Goal: Task Accomplishment & Management: Use online tool/utility

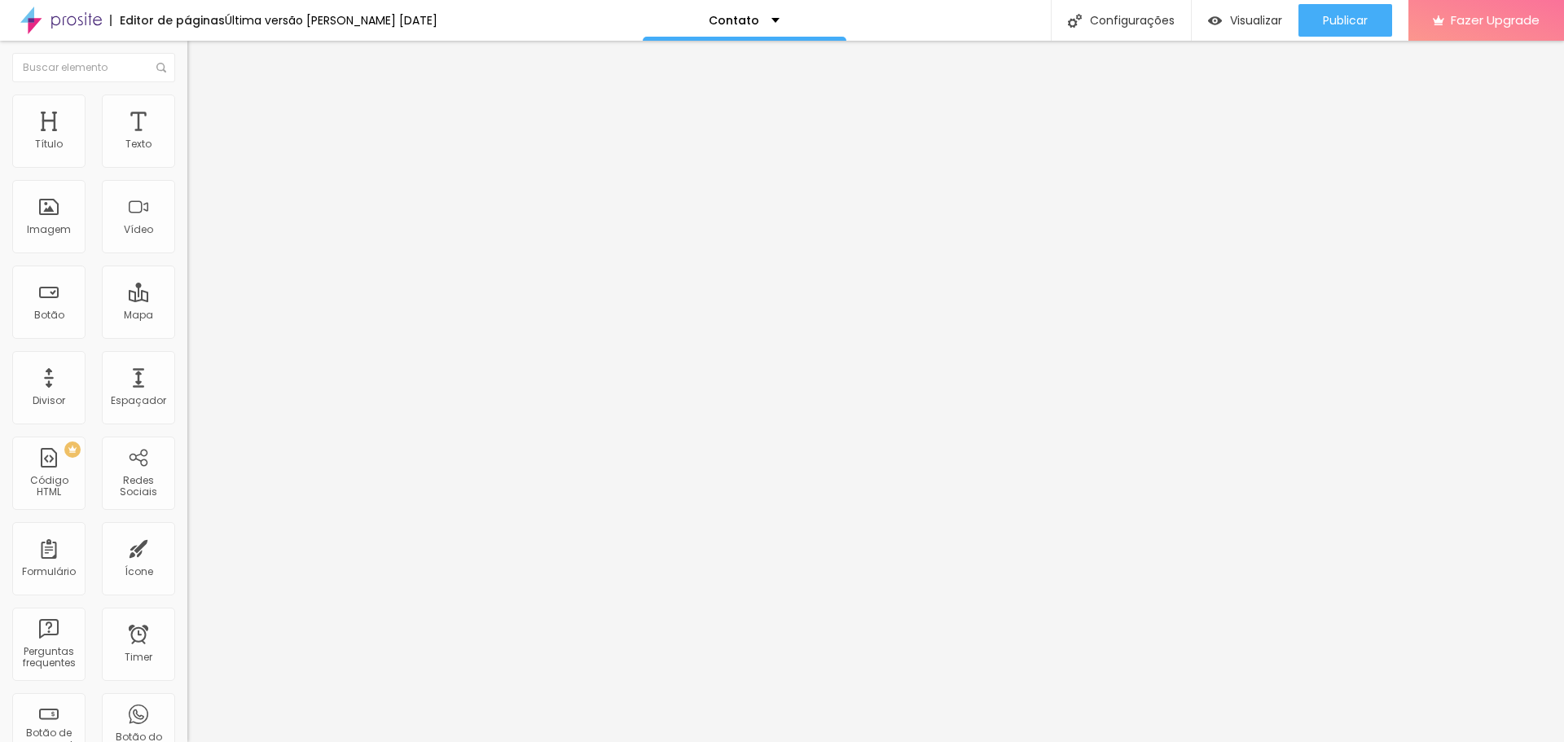
click at [187, 140] on span "Trocar imagem" at bounding box center [231, 133] width 89 height 14
click at [202, 110] on span "Estilo" at bounding box center [214, 106] width 25 height 14
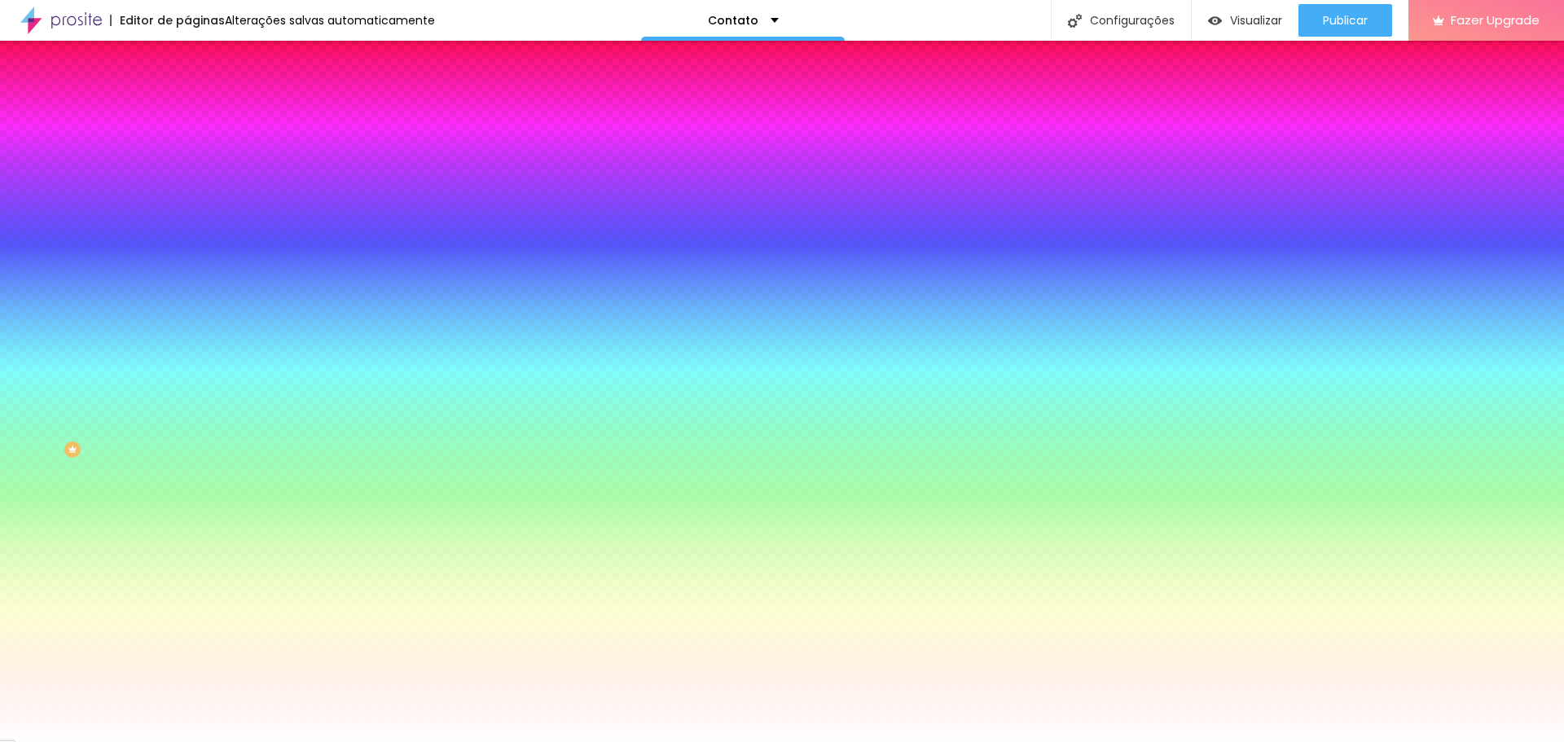
click at [187, 164] on input "#FFFFFF" at bounding box center [284, 164] width 195 height 16
click at [202, 115] on span "Avançado" at bounding box center [229, 122] width 54 height 14
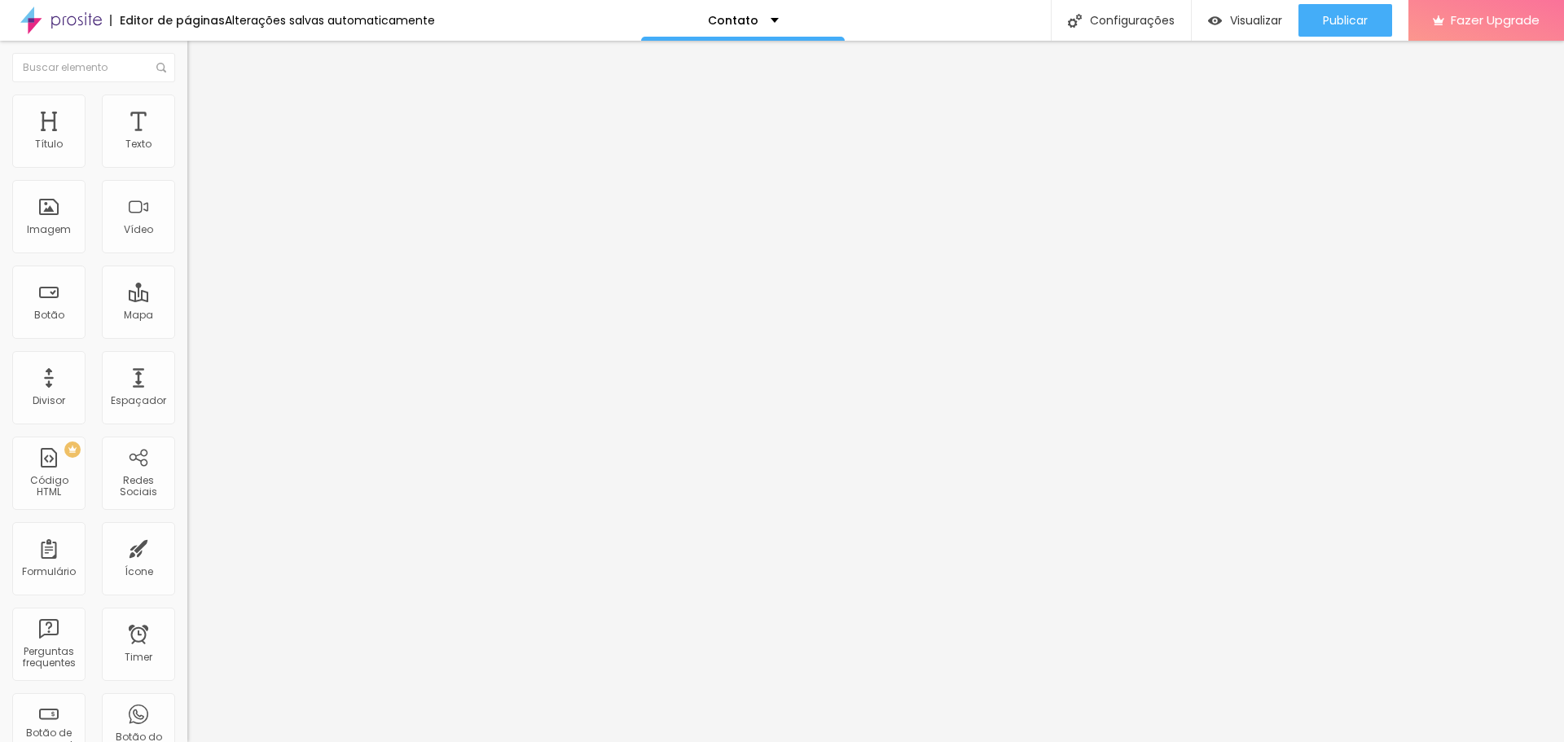
click at [187, 105] on img at bounding box center [194, 101] width 15 height 15
click at [187, 107] on li "Estilo" at bounding box center [280, 102] width 187 height 16
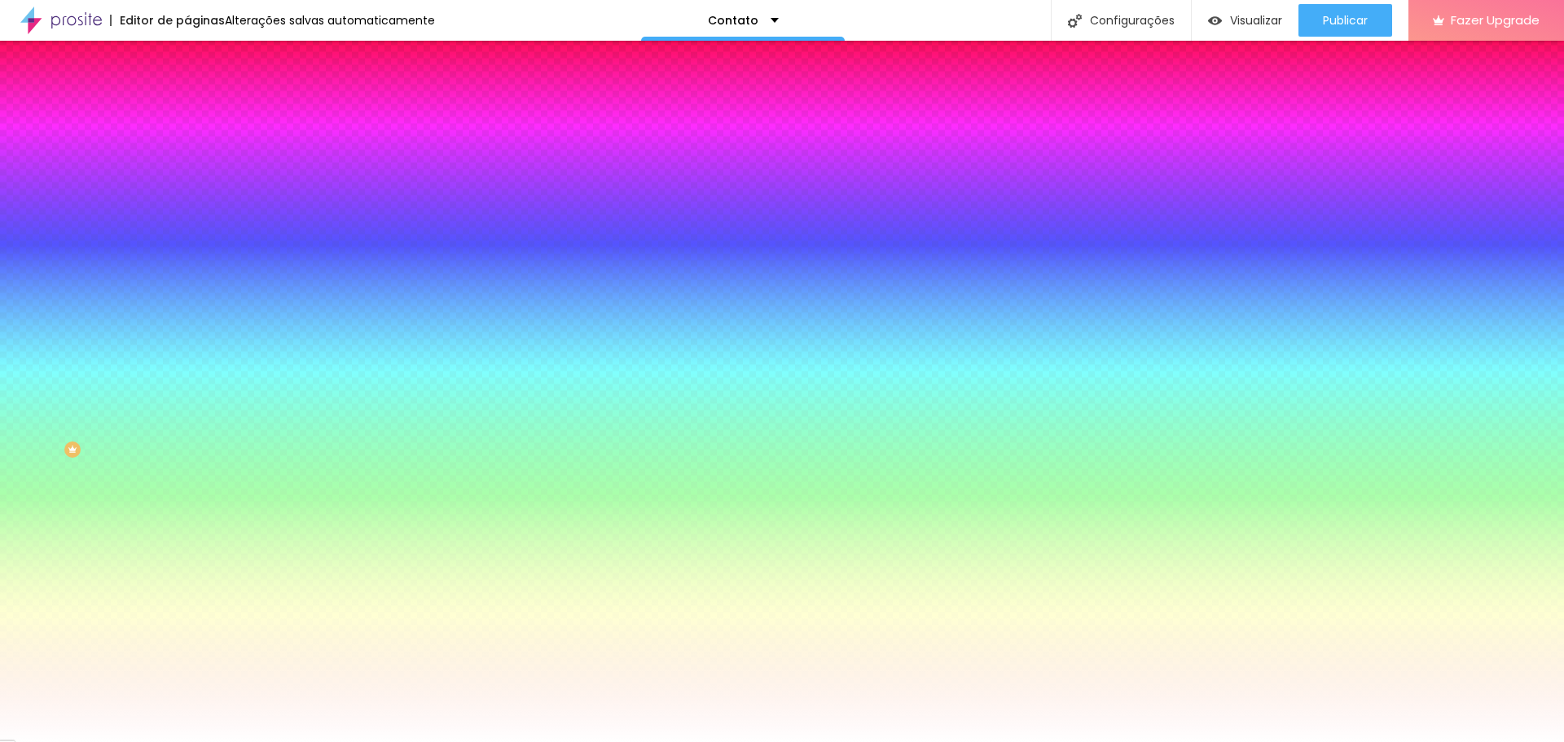
click at [187, 156] on div at bounding box center [280, 156] width 187 height 0
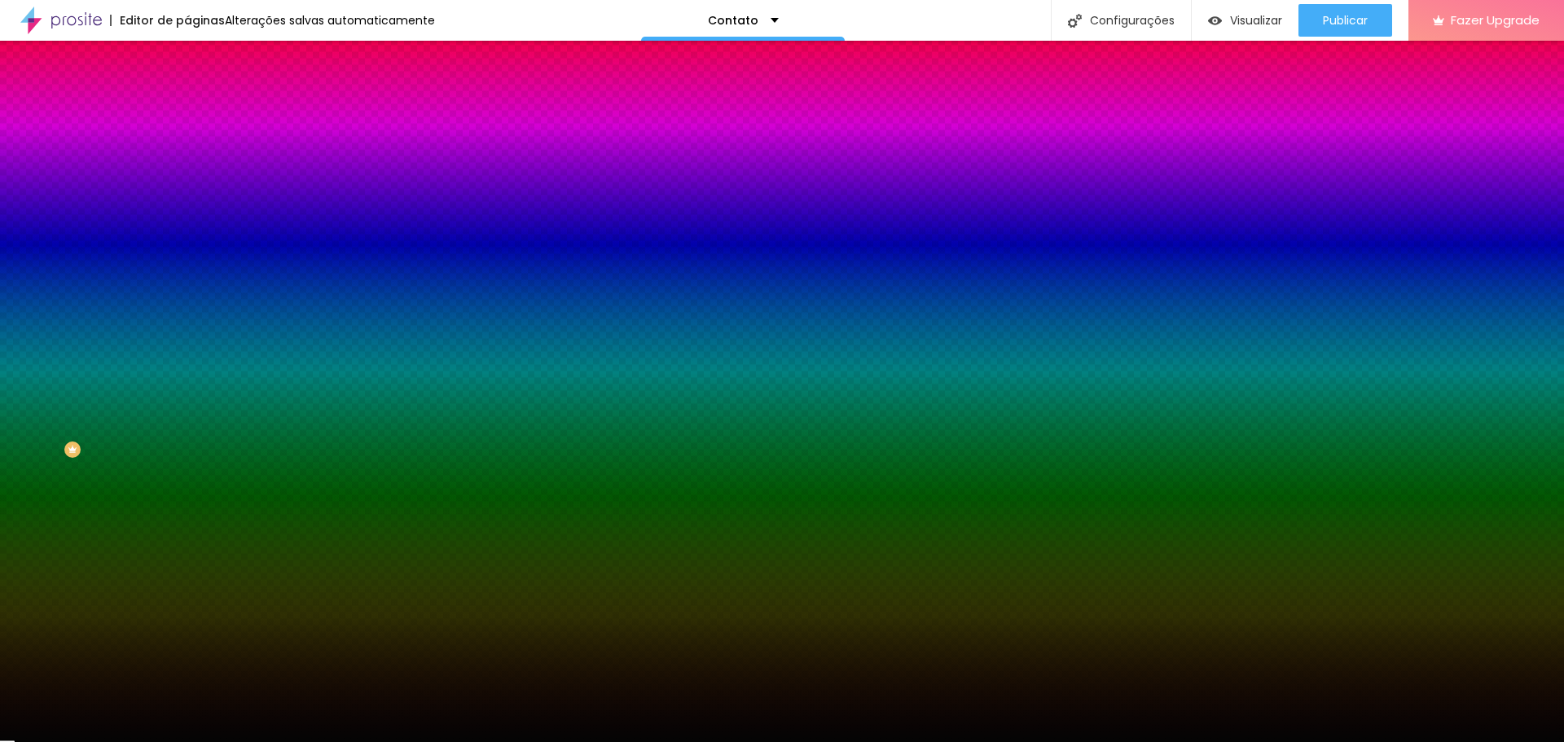
click at [25, 305] on div at bounding box center [782, 371] width 1564 height 742
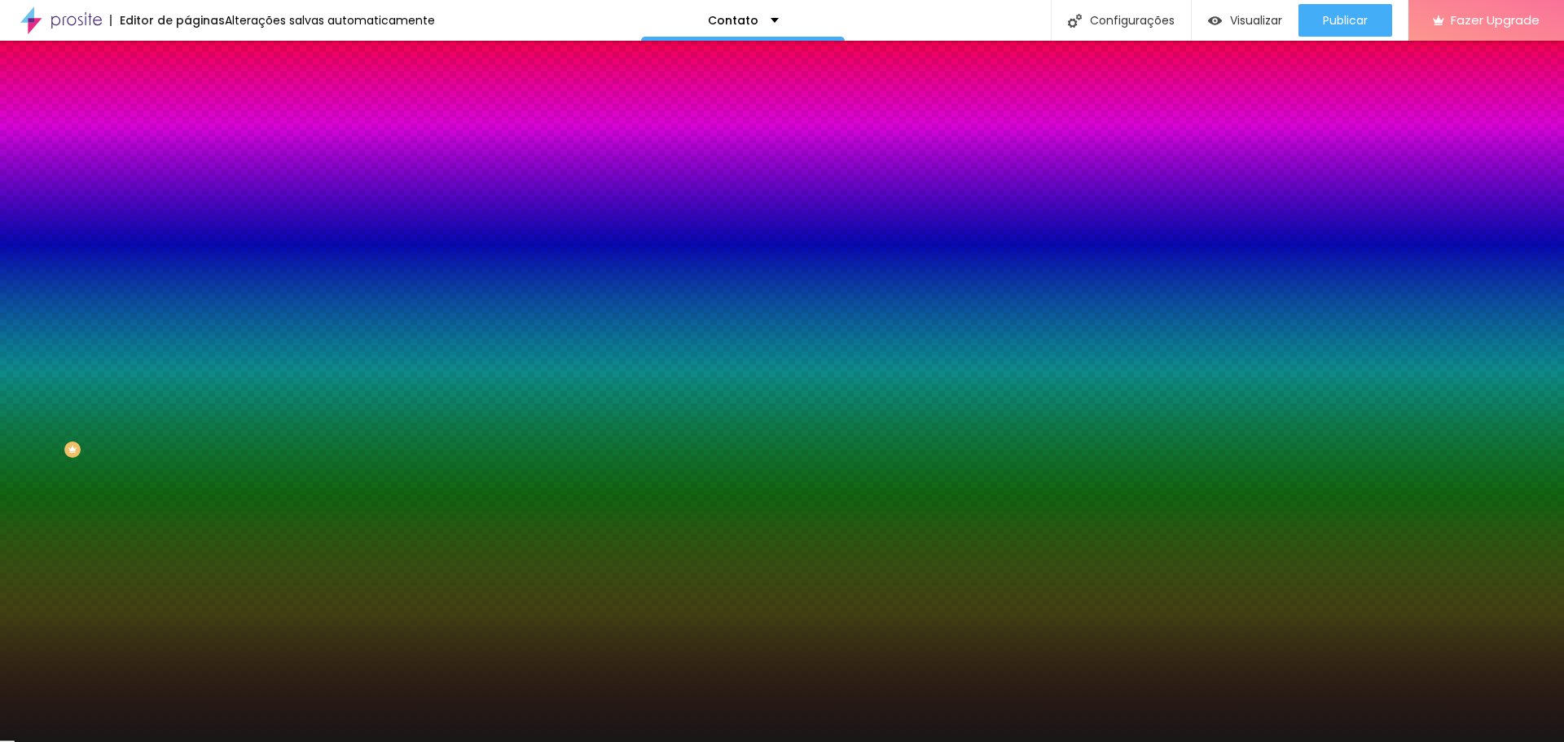
type input "#161414"
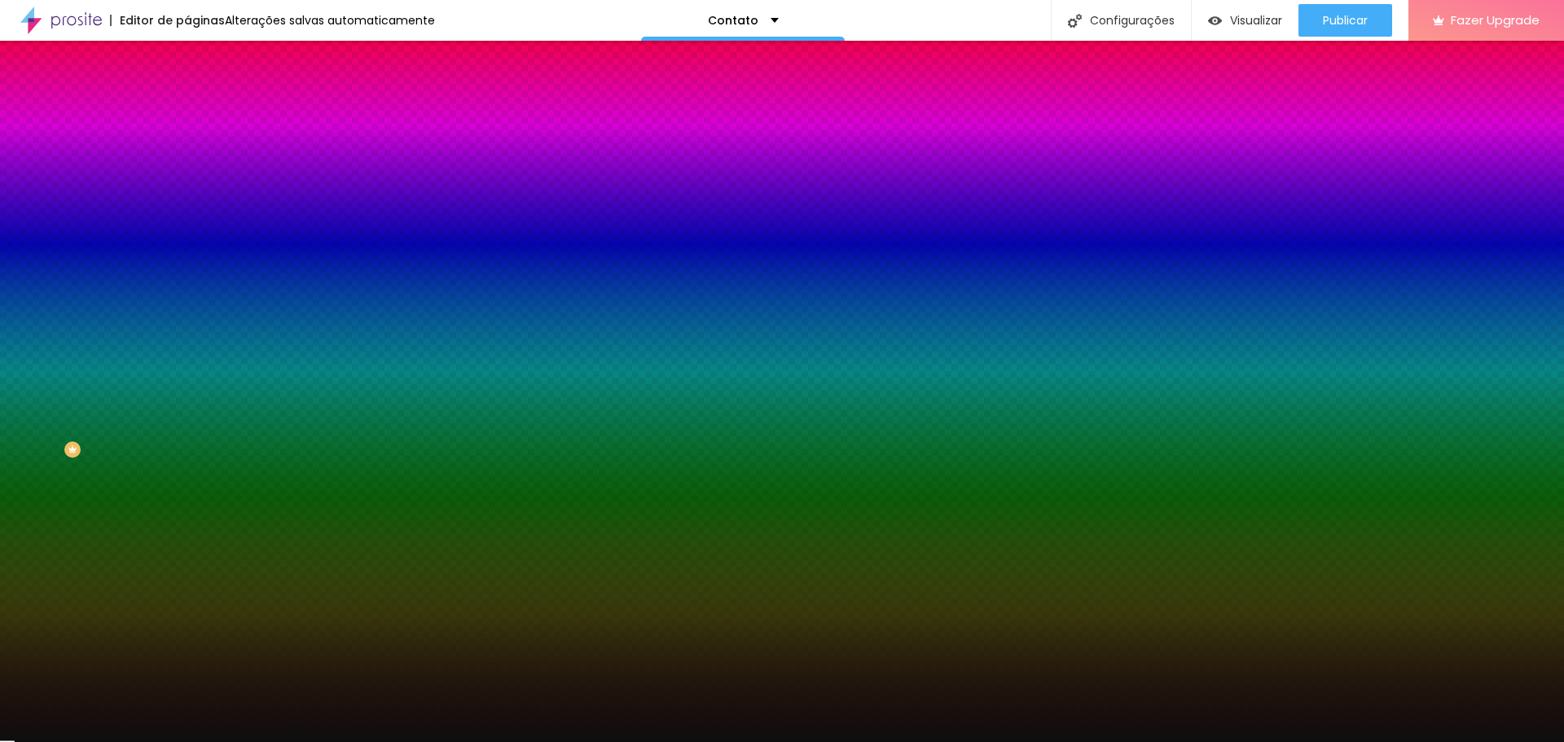
drag, startPoint x: 28, startPoint y: 304, endPoint x: 35, endPoint y: 299, distance: 8.8
click at [104, 698] on div at bounding box center [105, 699] width 3 height 3
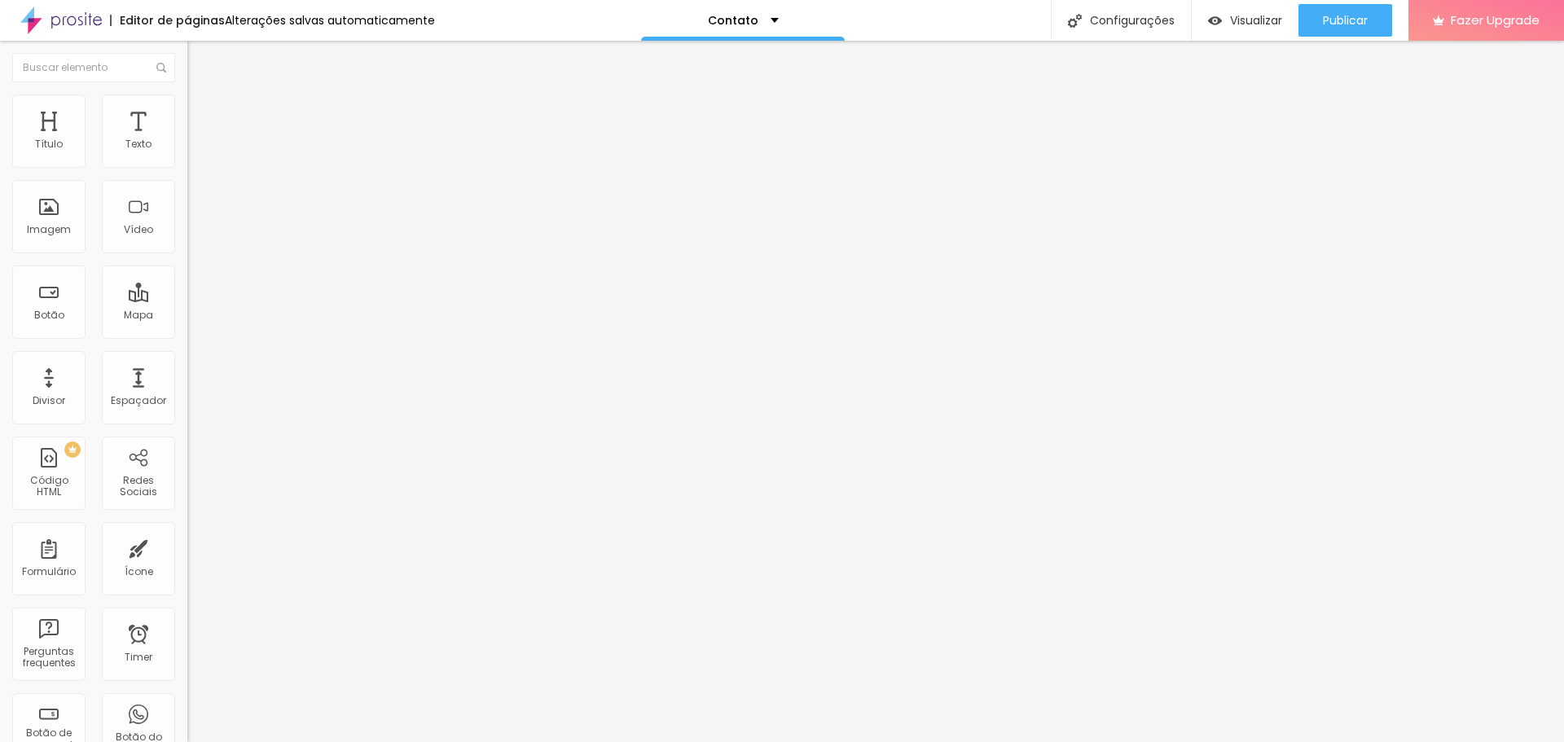
click at [187, 115] on ul "Conteúdo Estilo Avançado" at bounding box center [280, 102] width 187 height 49
click at [202, 112] on span "Estilo" at bounding box center [214, 106] width 25 height 14
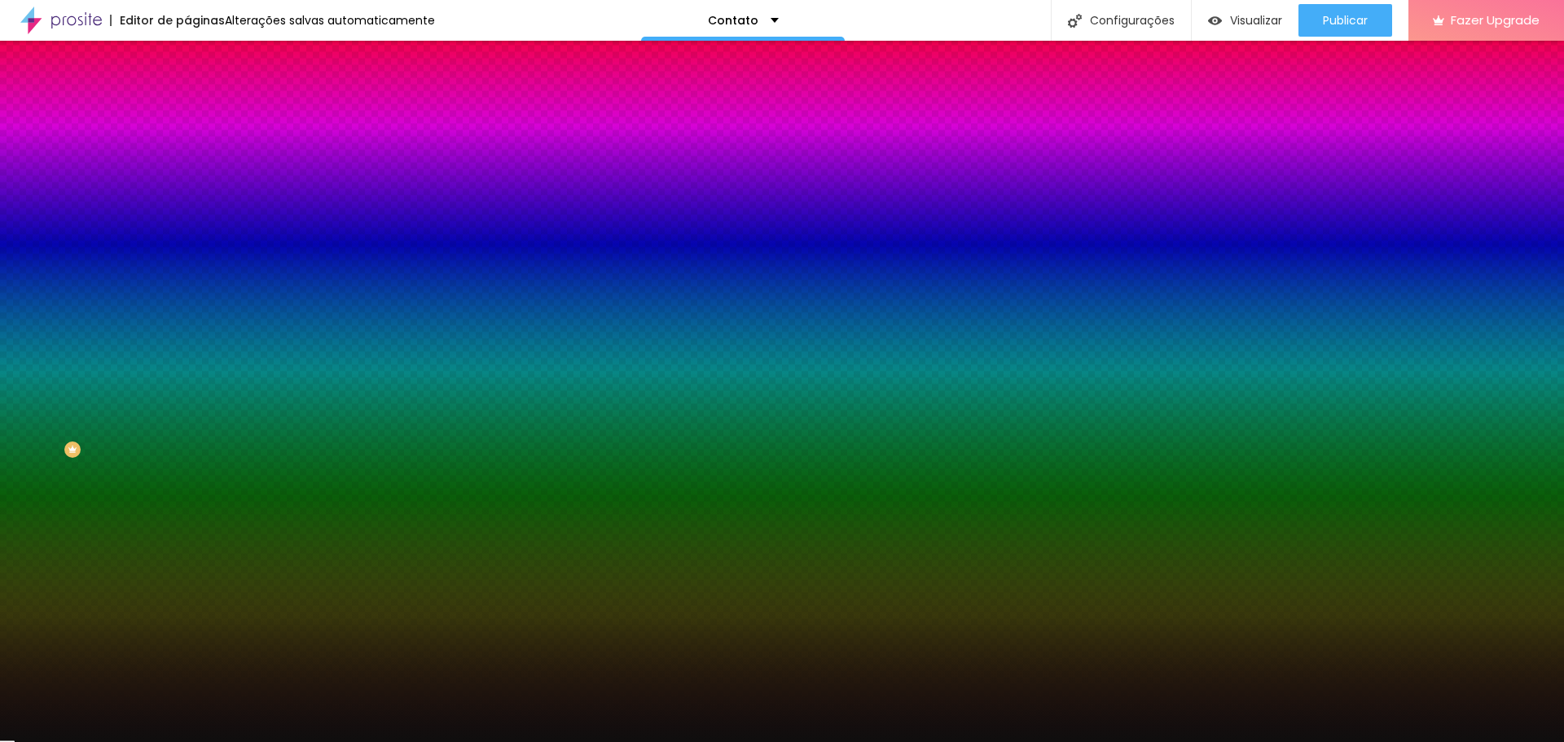
click at [187, 156] on div at bounding box center [280, 156] width 187 height 0
type input "#151515"
drag, startPoint x: 33, startPoint y: 296, endPoint x: 20, endPoint y: 296, distance: 13.0
click at [187, 296] on div "Editar Coluna Conteúdo Estilo Avançado Cor de fundo Voltar ao padrão #151515 0 …" at bounding box center [280, 391] width 187 height 701
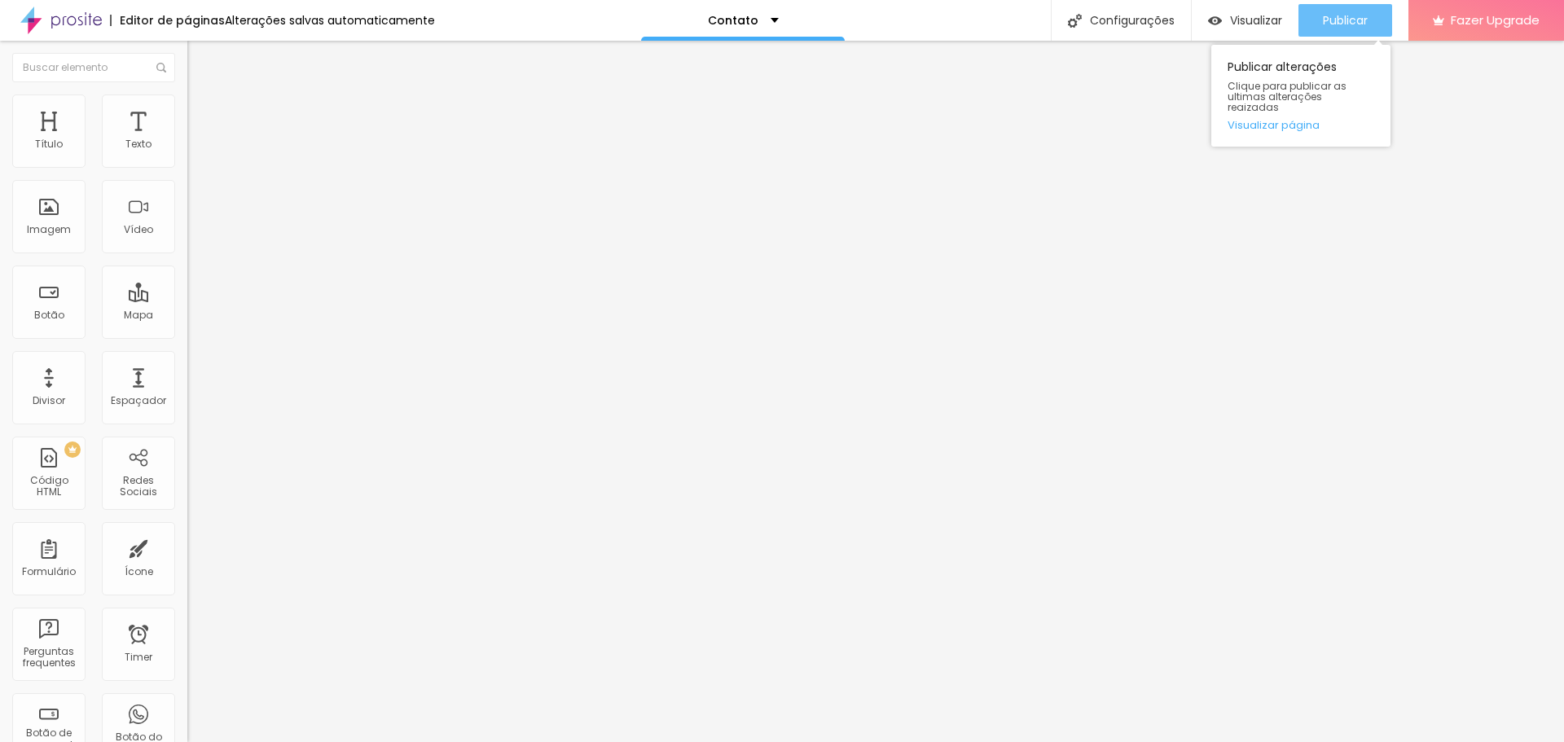
click at [1351, 14] on span "Publicar" at bounding box center [1345, 20] width 45 height 13
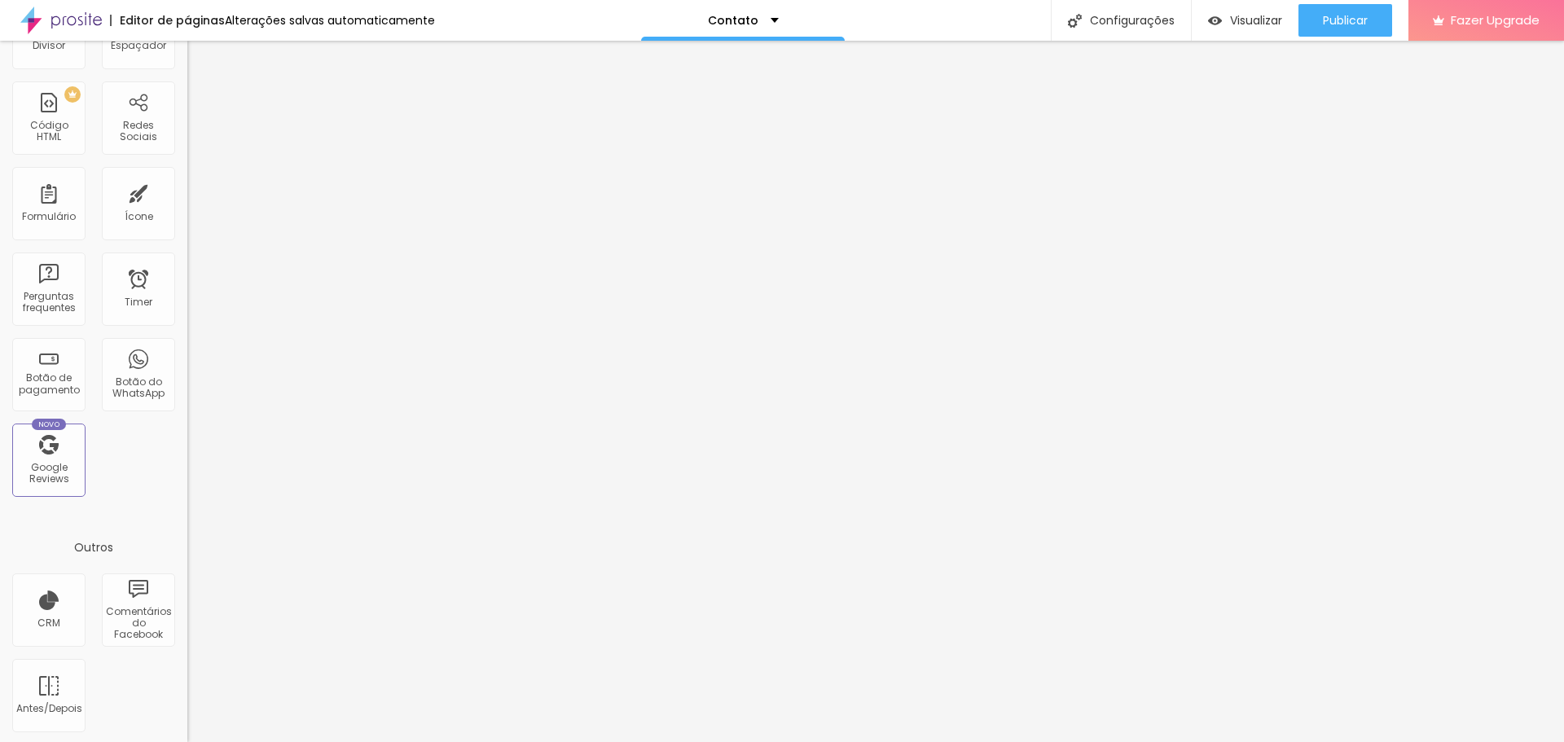
scroll to position [358, 0]
click at [769, 15] on div "Contato" at bounding box center [743, 20] width 71 height 11
click at [767, 11] on div "Contato" at bounding box center [743, 5] width 48 height 11
click at [1358, 23] on span "Publicar" at bounding box center [1345, 20] width 45 height 13
